Goal: Find contact information: Find contact information

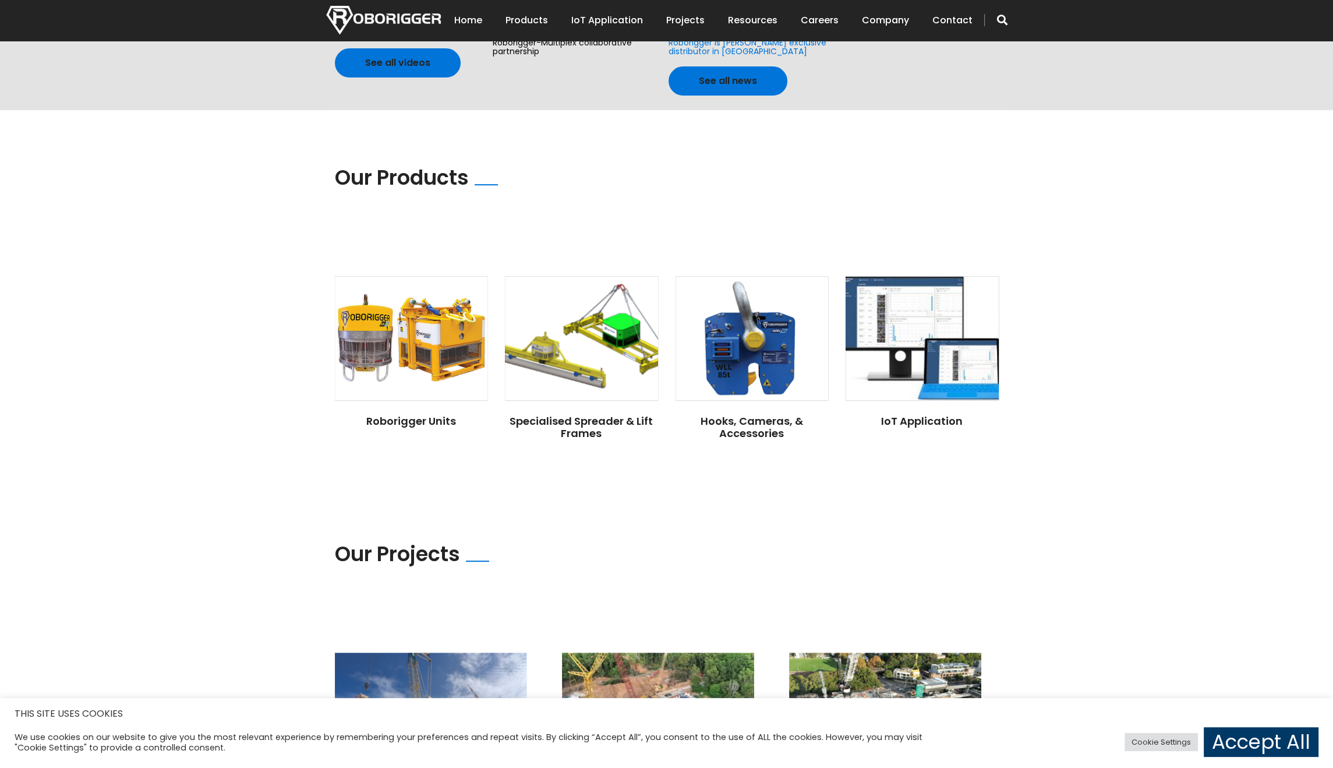
click at [496, 258] on section "Our Products" at bounding box center [667, 193] width 682 height 166
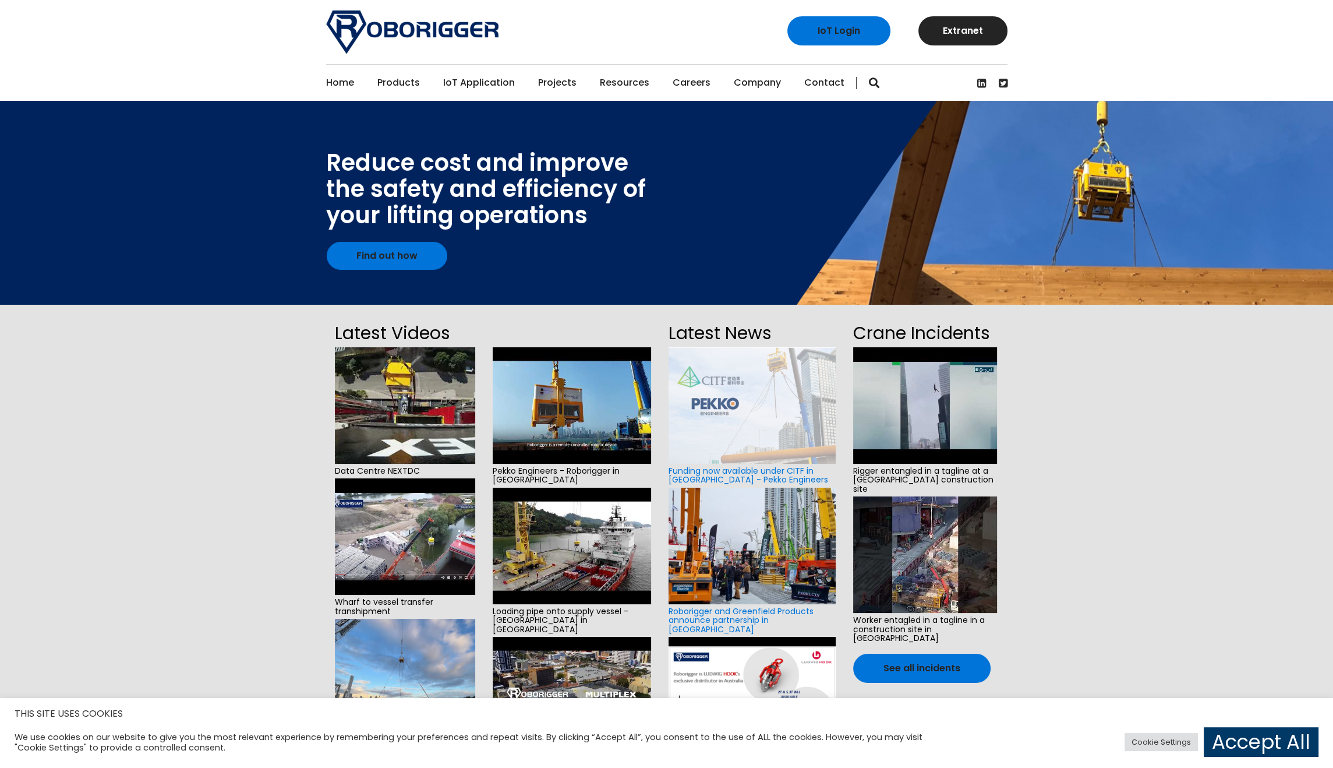
click at [821, 83] on link "Contact" at bounding box center [824, 83] width 40 height 36
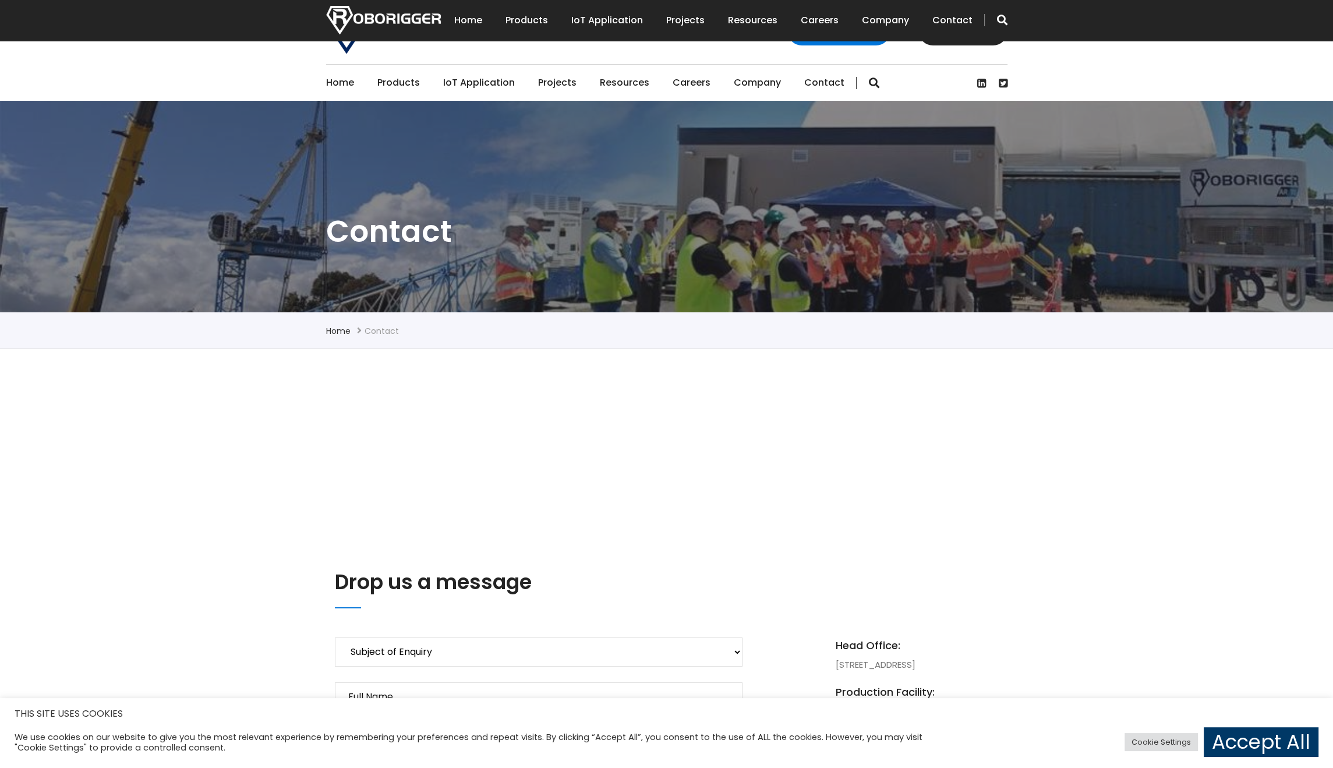
scroll to position [188, 0]
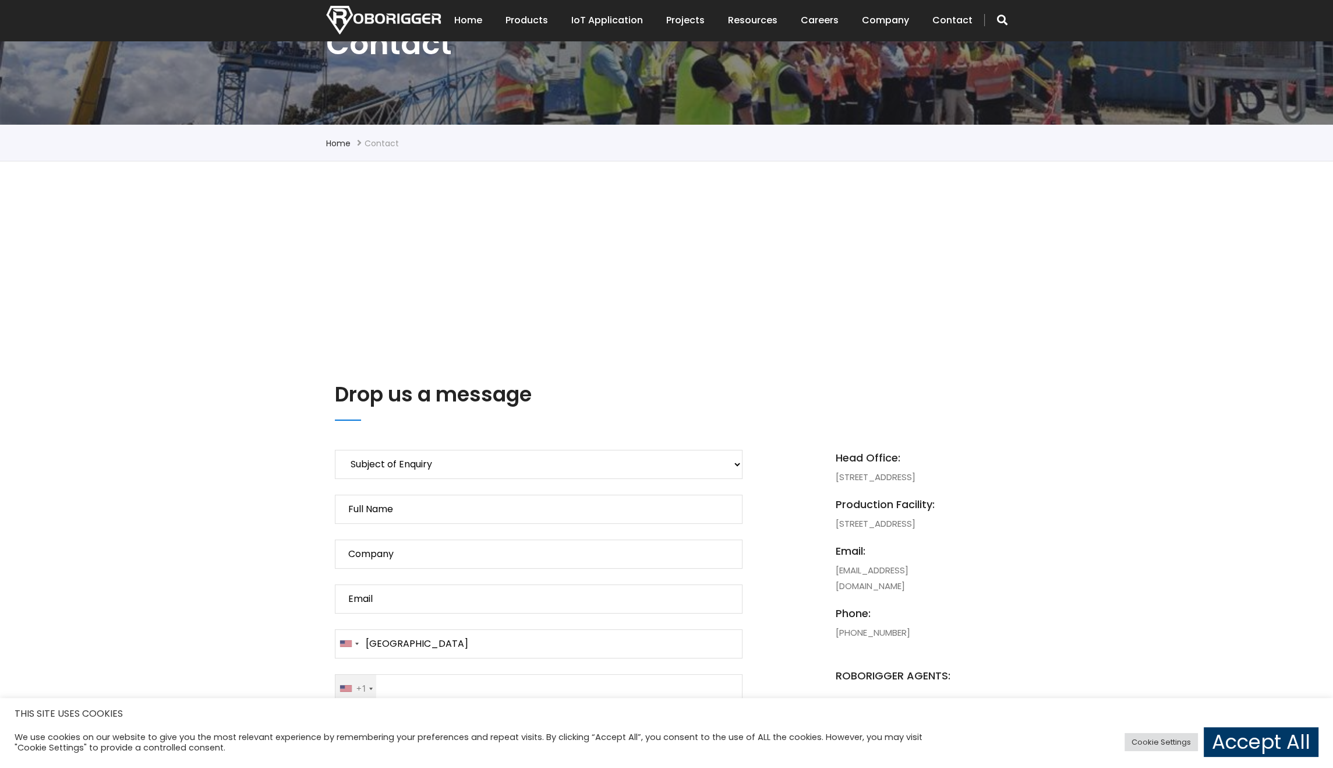
click at [842, 473] on li "Head Office: [STREET_ADDRESS]" at bounding box center [900, 467] width 128 height 35
click at [838, 531] on li "Production Facility: [STREET_ADDRESS]" at bounding box center [900, 513] width 128 height 35
drag, startPoint x: 838, startPoint y: 538, endPoint x: 862, endPoint y: 570, distance: 40.3
click at [862, 531] on li "Production Facility: [STREET_ADDRESS]" at bounding box center [900, 513] width 128 height 35
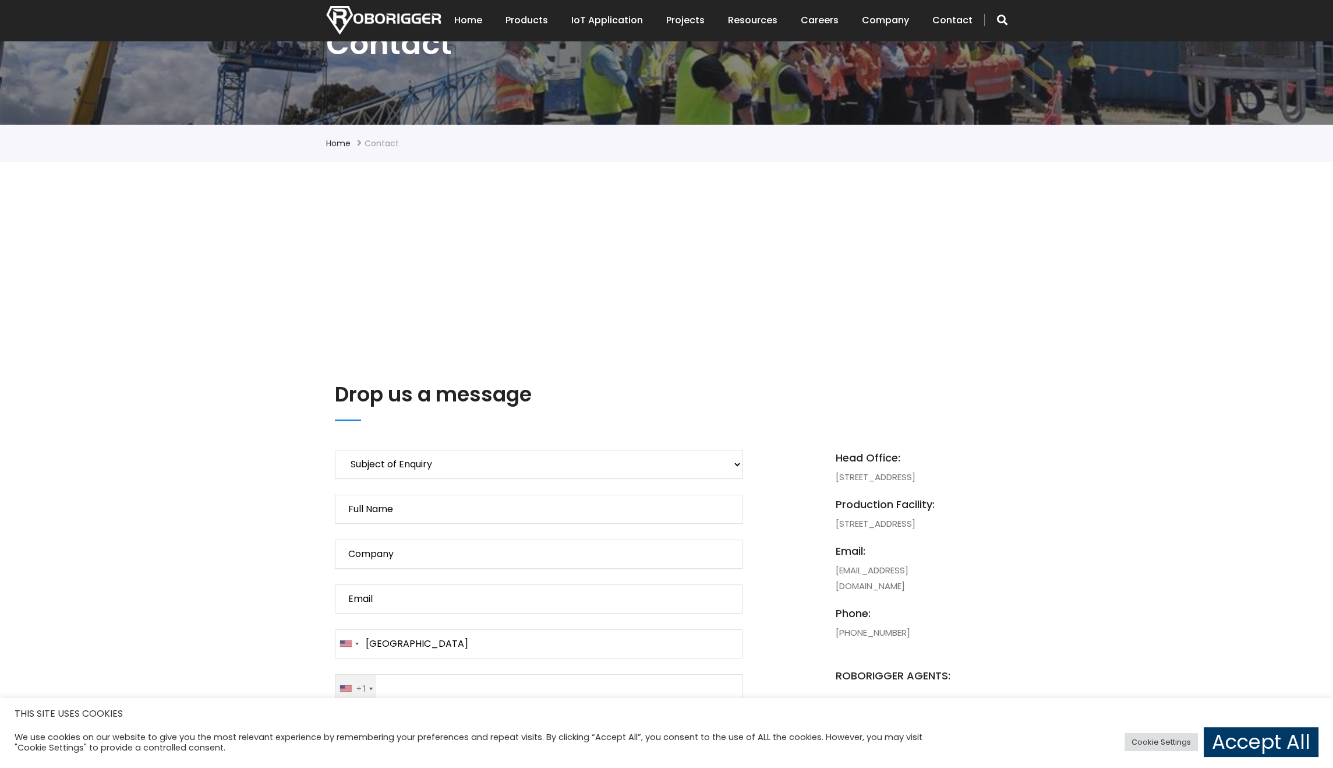
click at [845, 476] on li "Head Office: [STREET_ADDRESS]" at bounding box center [900, 467] width 128 height 35
